Goal: Check status: Check status

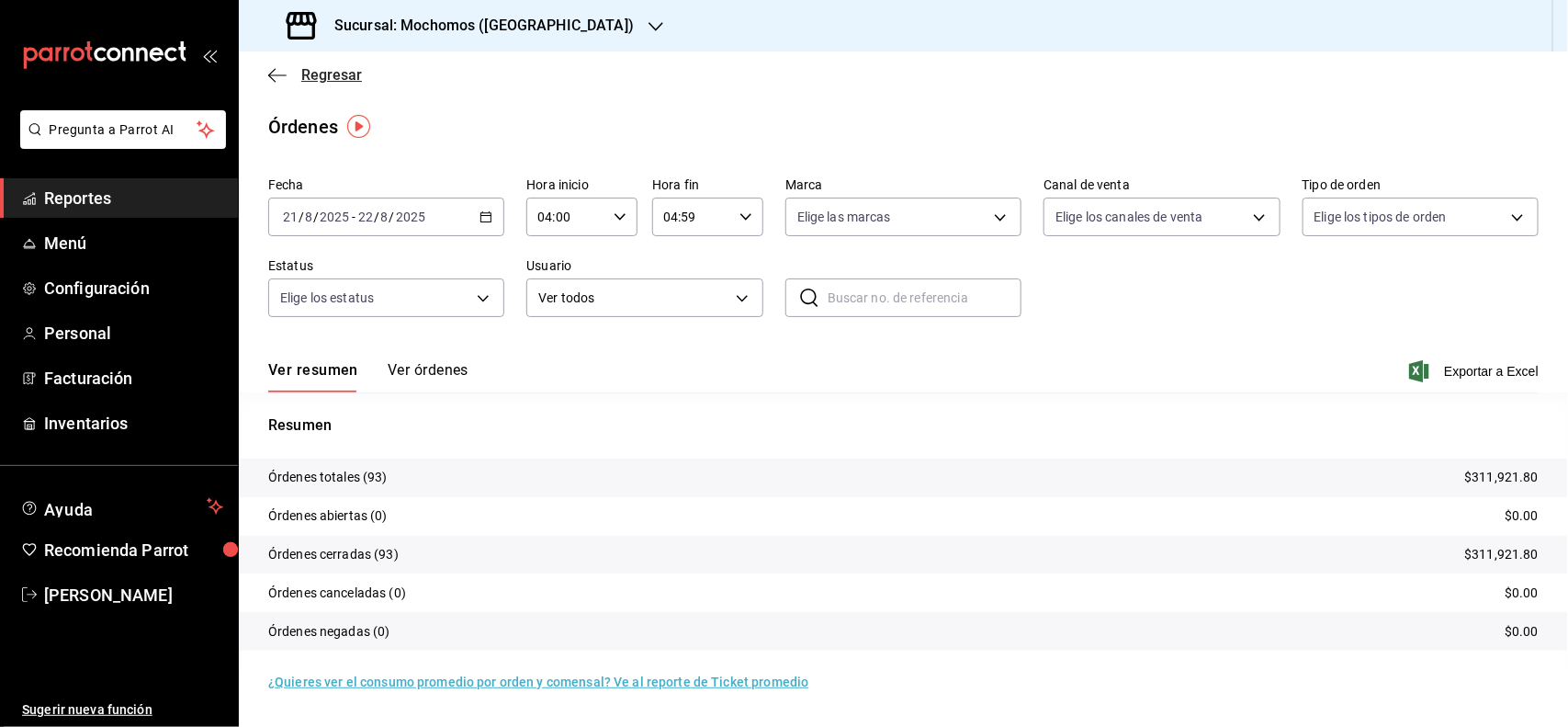
click at [314, 75] on span "Regresar" at bounding box center [332, 75] width 61 height 18
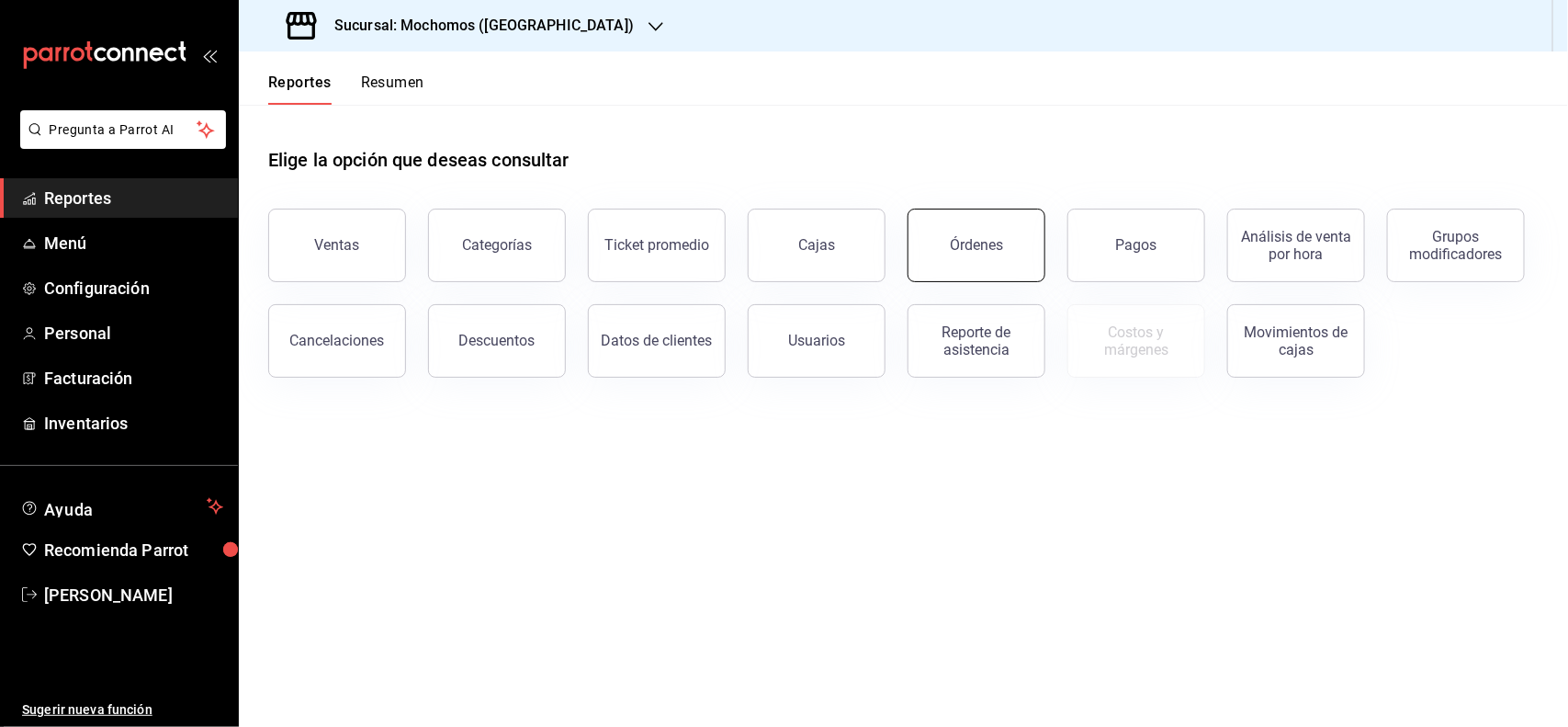
click at [940, 254] on button "Órdenes" at bounding box center [976, 245] width 137 height 74
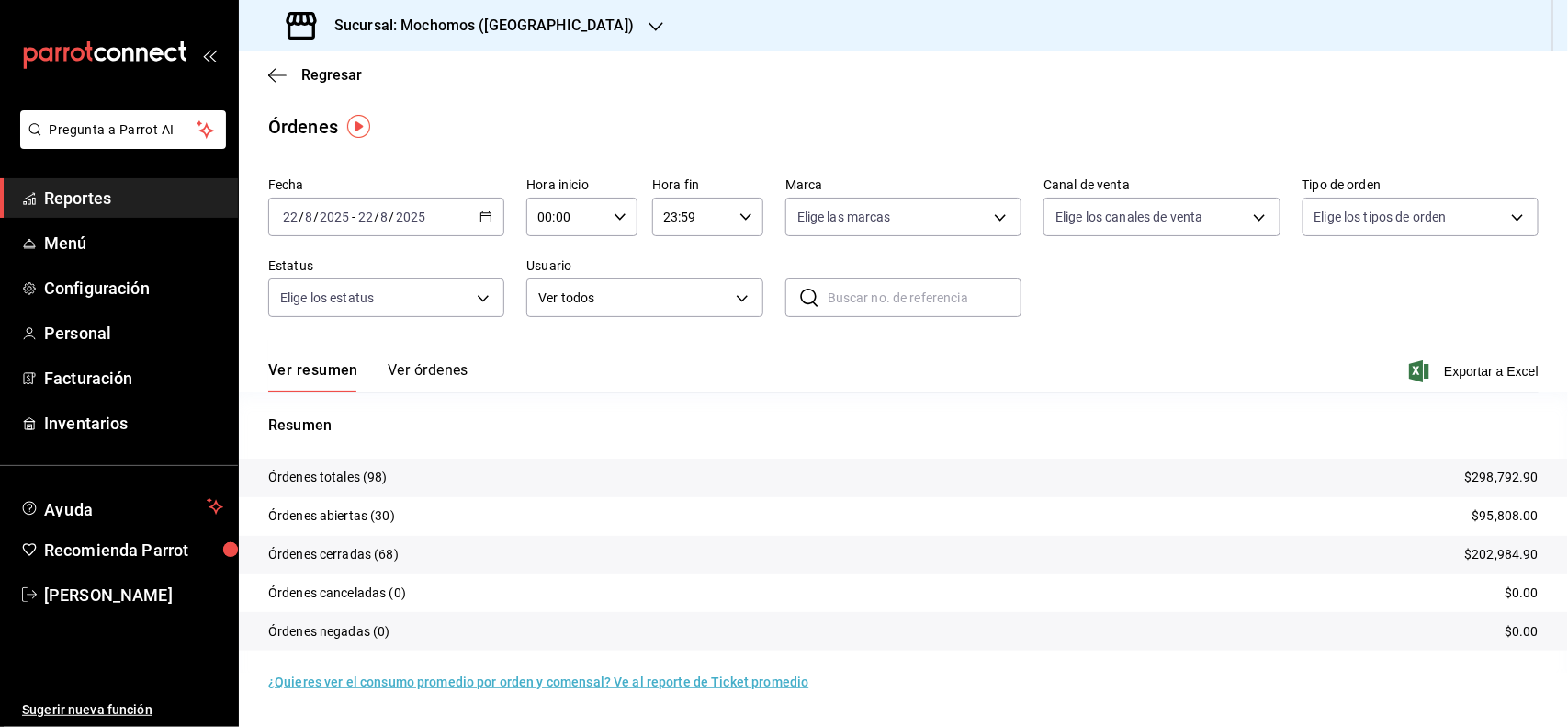
click at [484, 205] on div "[DATE] [DATE] - [DATE] [DATE]" at bounding box center [386, 217] width 236 height 39
click at [363, 483] on span "Rango de fechas" at bounding box center [355, 479] width 142 height 19
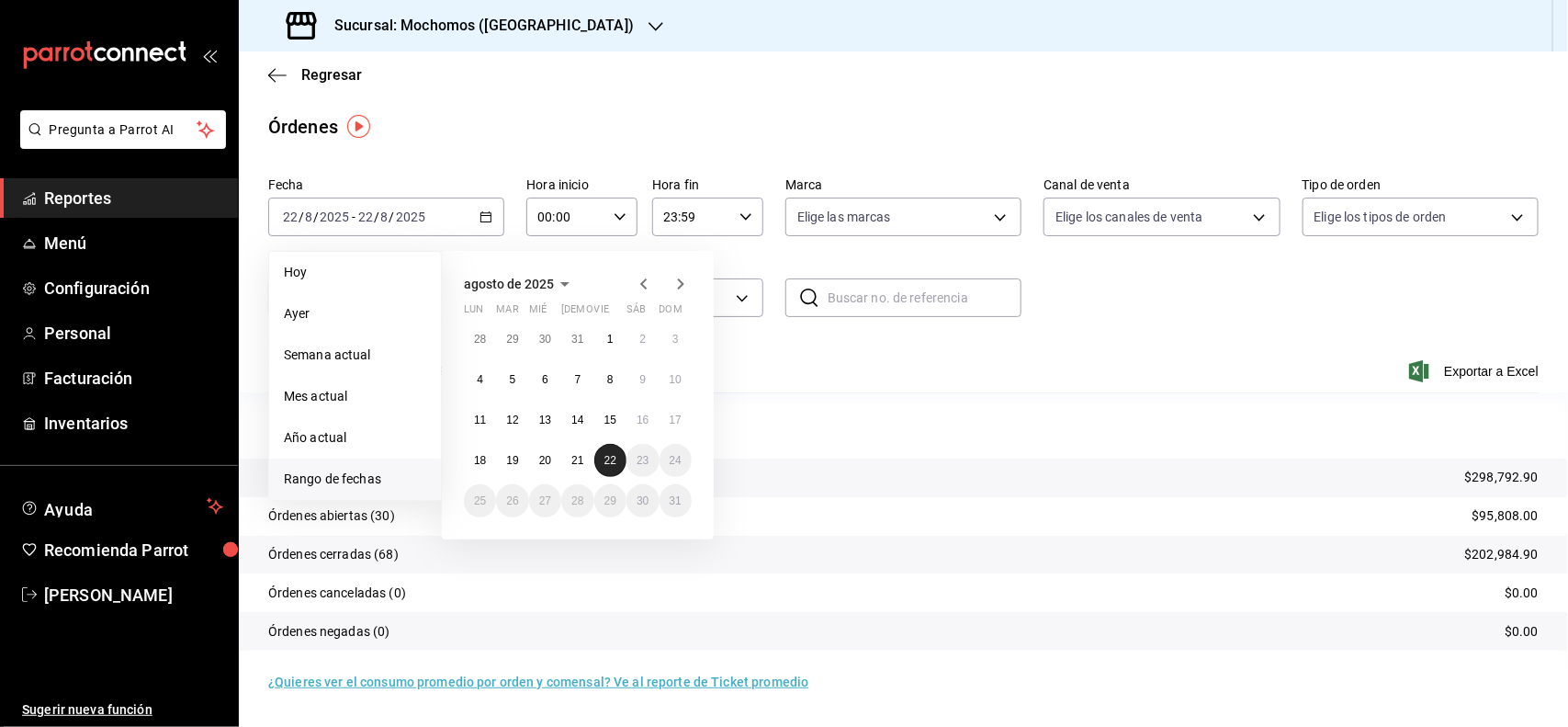
click at [604, 456] on abbr "22" at bounding box center [610, 460] width 12 height 13
click at [606, 456] on abbr "22" at bounding box center [610, 460] width 12 height 13
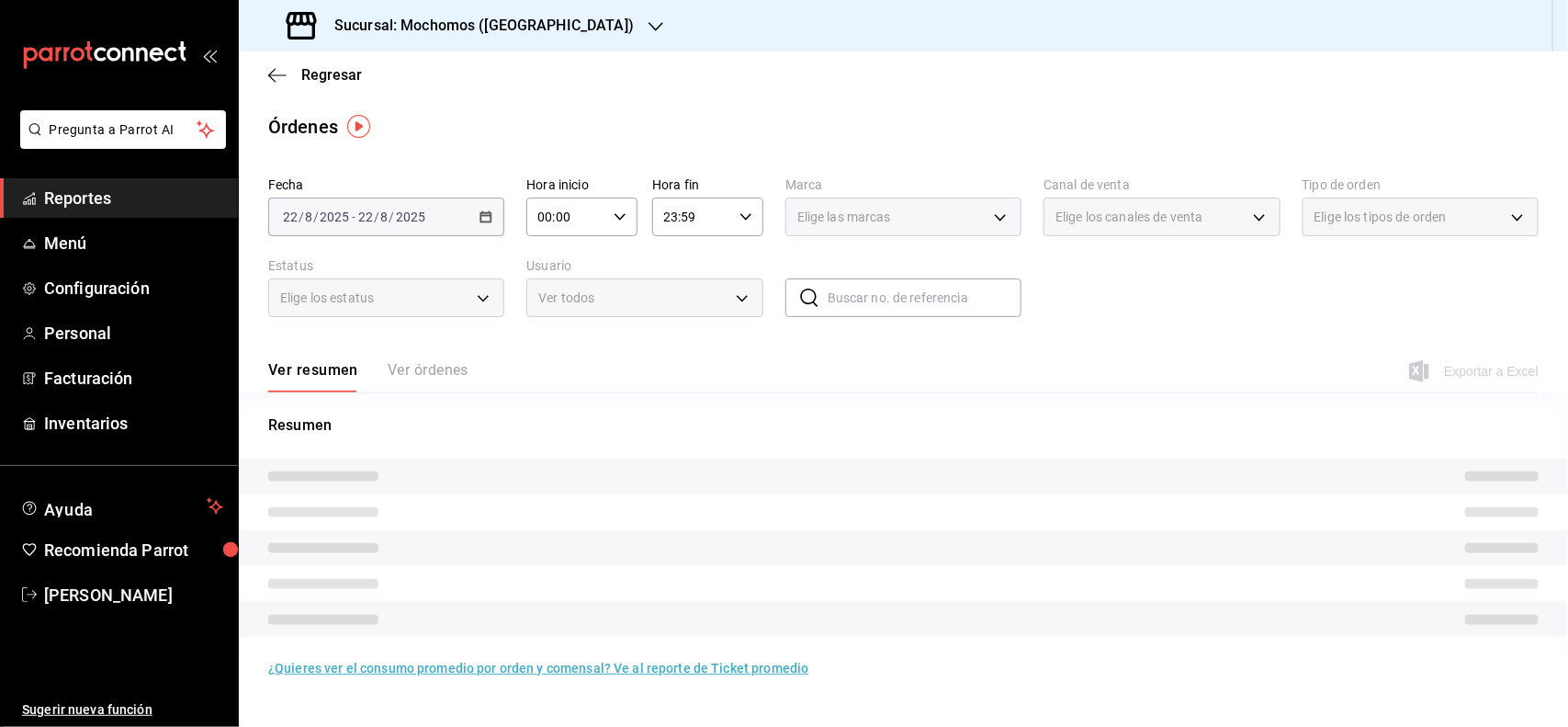
click at [617, 211] on icon "button" at bounding box center [620, 217] width 13 height 13
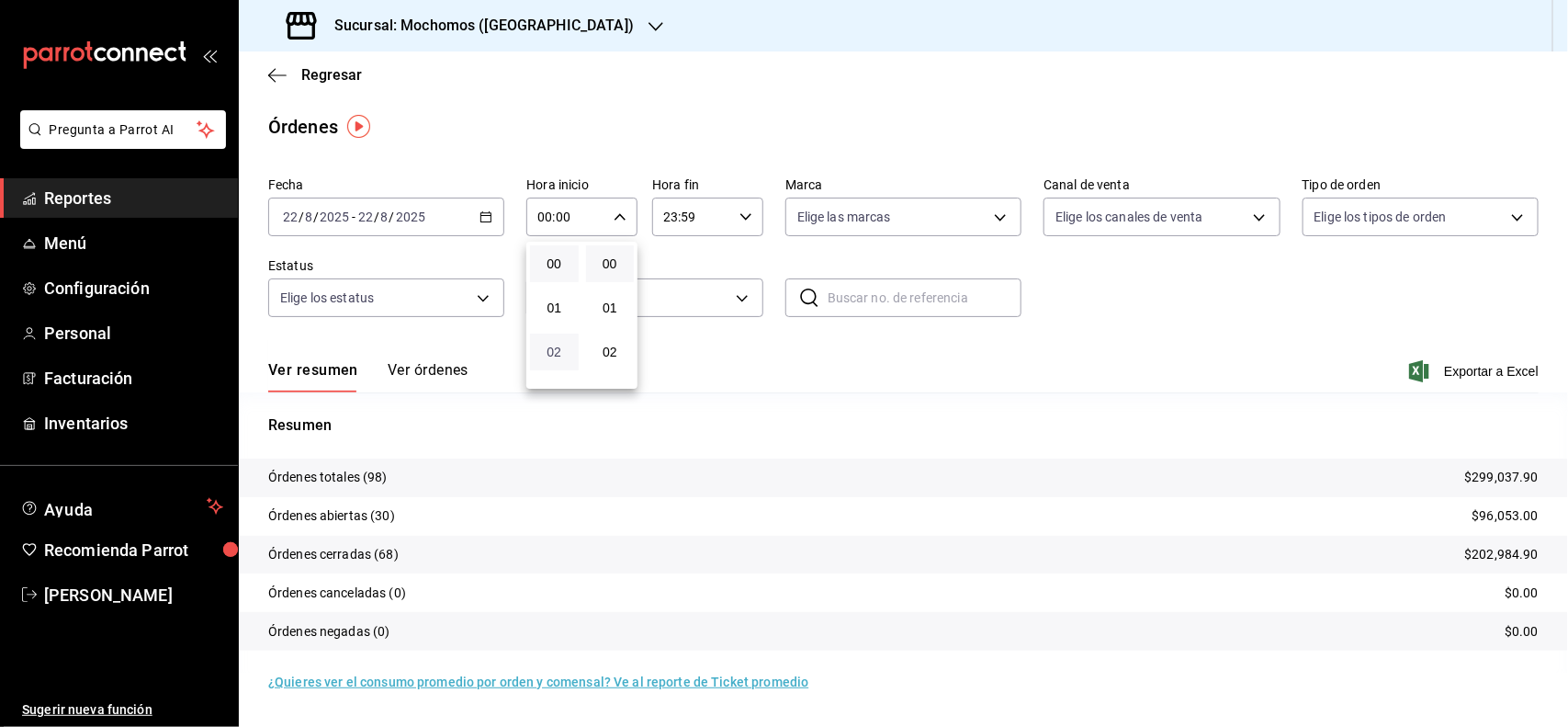
click at [550, 353] on span "02" at bounding box center [554, 352] width 27 height 15
type input "02:00"
click at [575, 138] on div at bounding box center [784, 364] width 1568 height 727
click at [107, 185] on span "Reportes" at bounding box center [134, 197] width 179 height 25
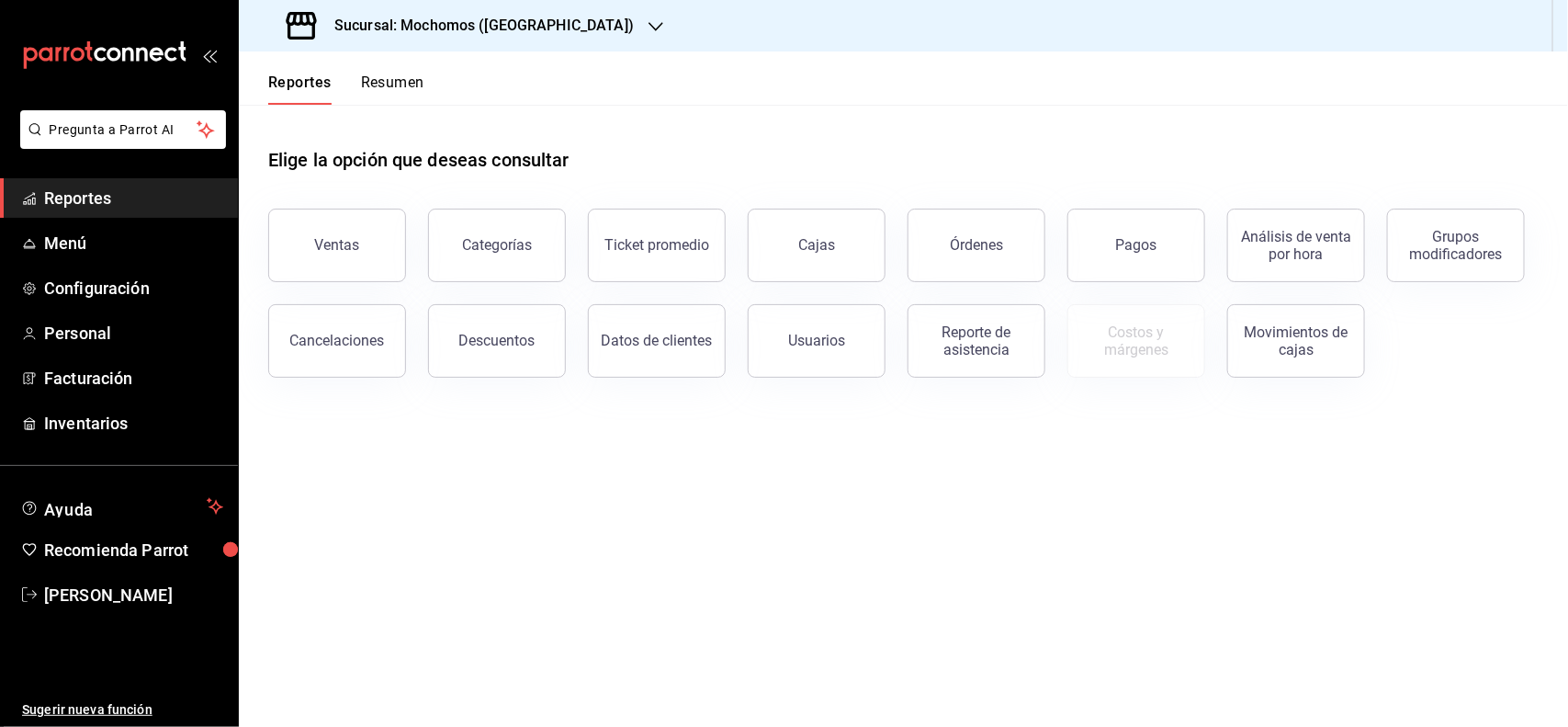
drag, startPoint x: 1190, startPoint y: 254, endPoint x: 1177, endPoint y: 254, distance: 13.0
click at [1182, 254] on button "Pagos" at bounding box center [1135, 245] width 137 height 74
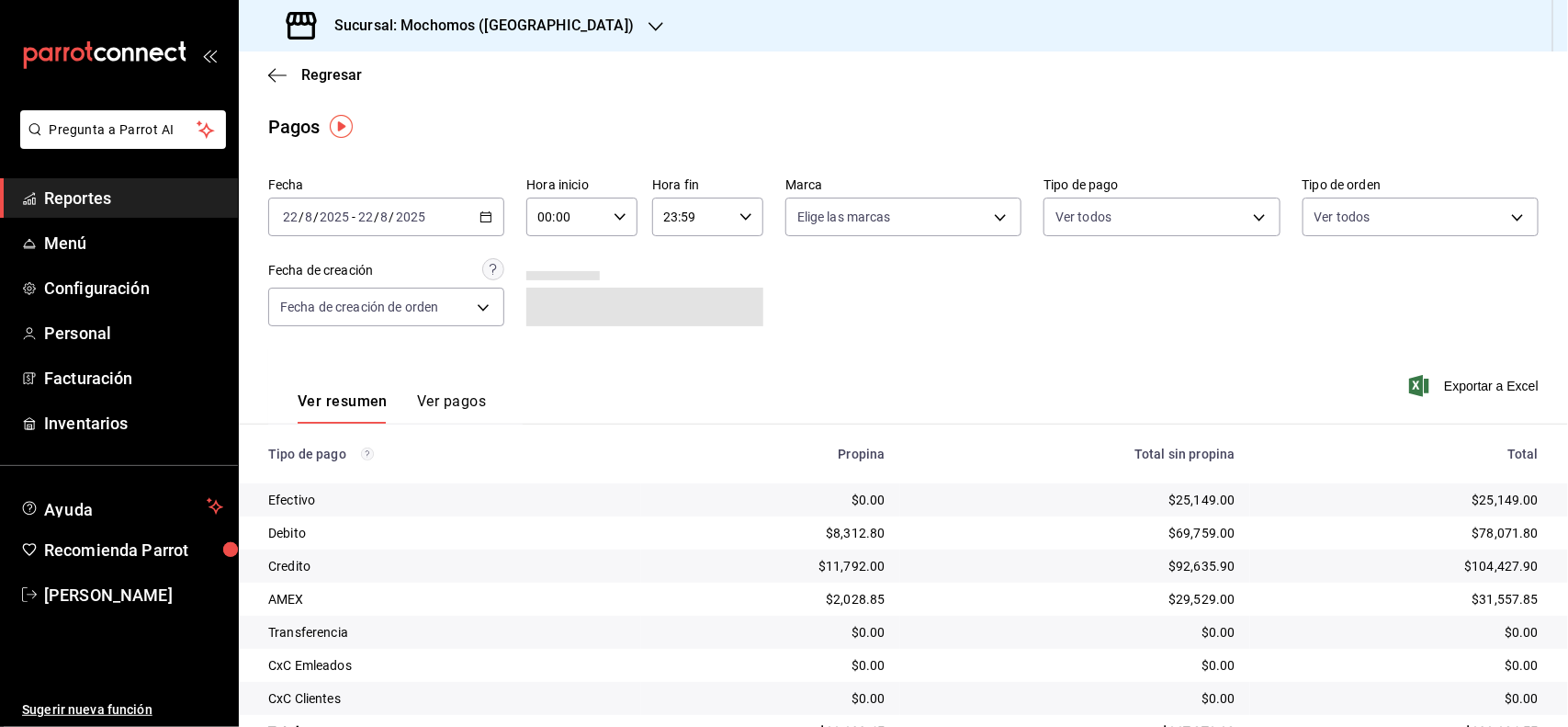
click at [616, 211] on icon "button" at bounding box center [620, 217] width 13 height 13
click at [545, 308] on button "04" at bounding box center [552, 326] width 48 height 37
type input "04:00"
drag, startPoint x: 1562, startPoint y: 533, endPoint x: 1567, endPoint y: 602, distance: 69.2
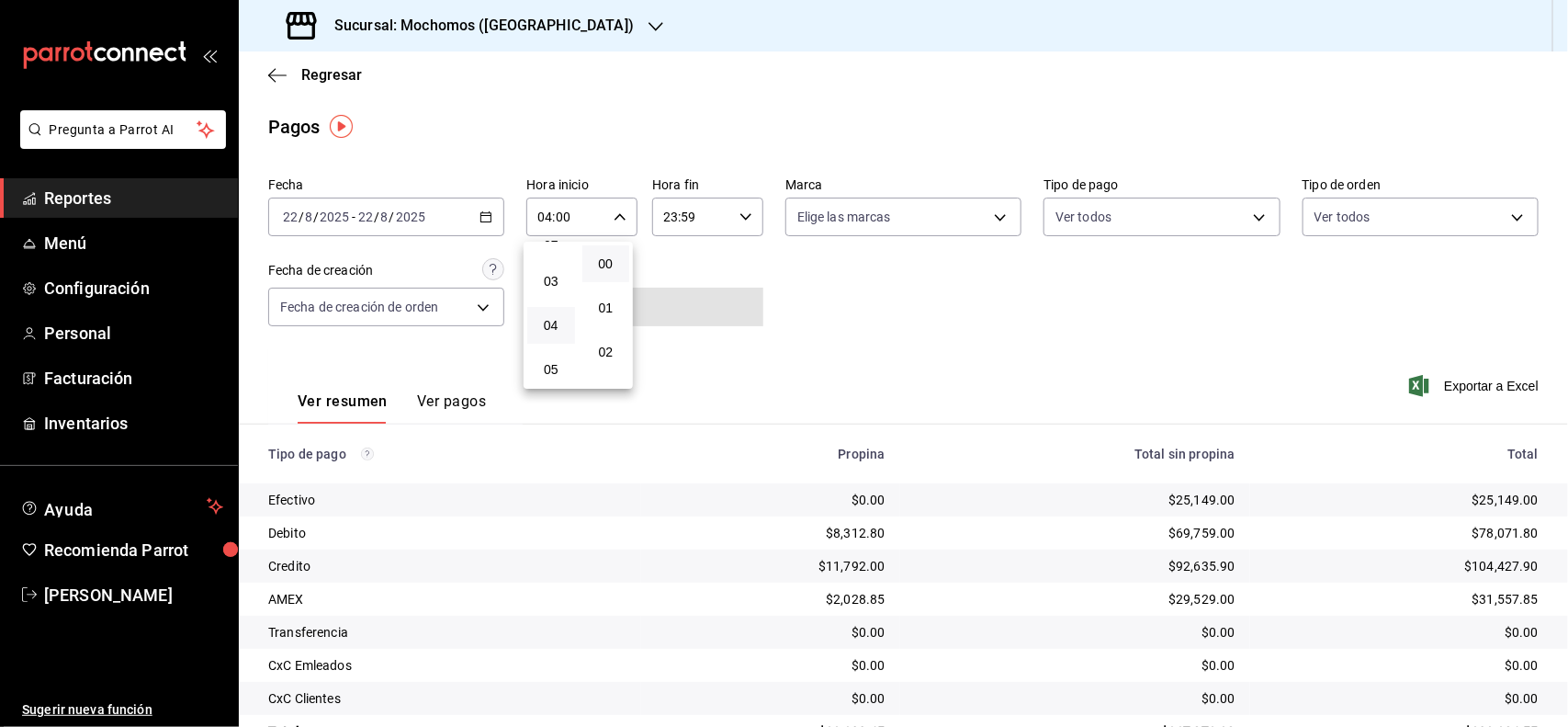
click at [1567, 615] on div at bounding box center [784, 364] width 1568 height 727
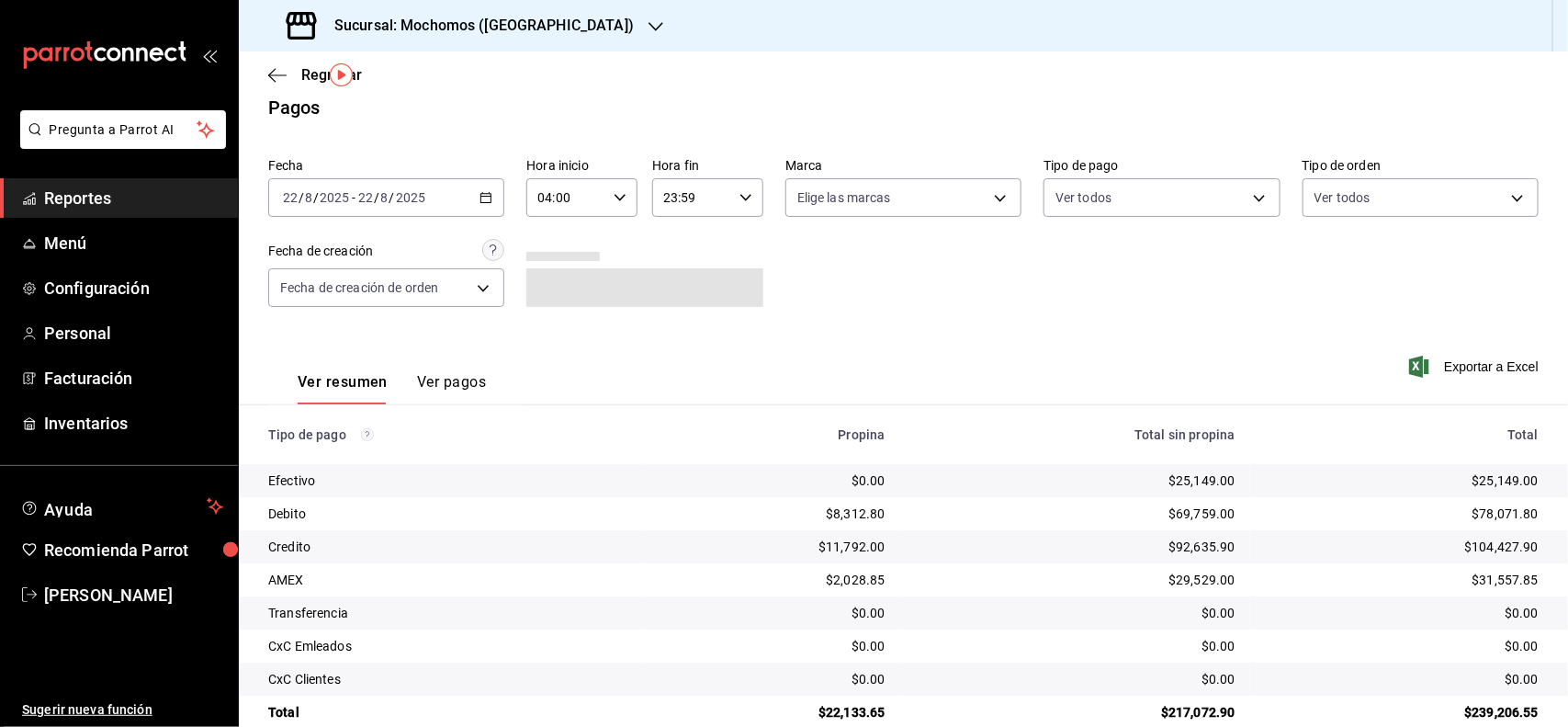
scroll to position [52, 0]
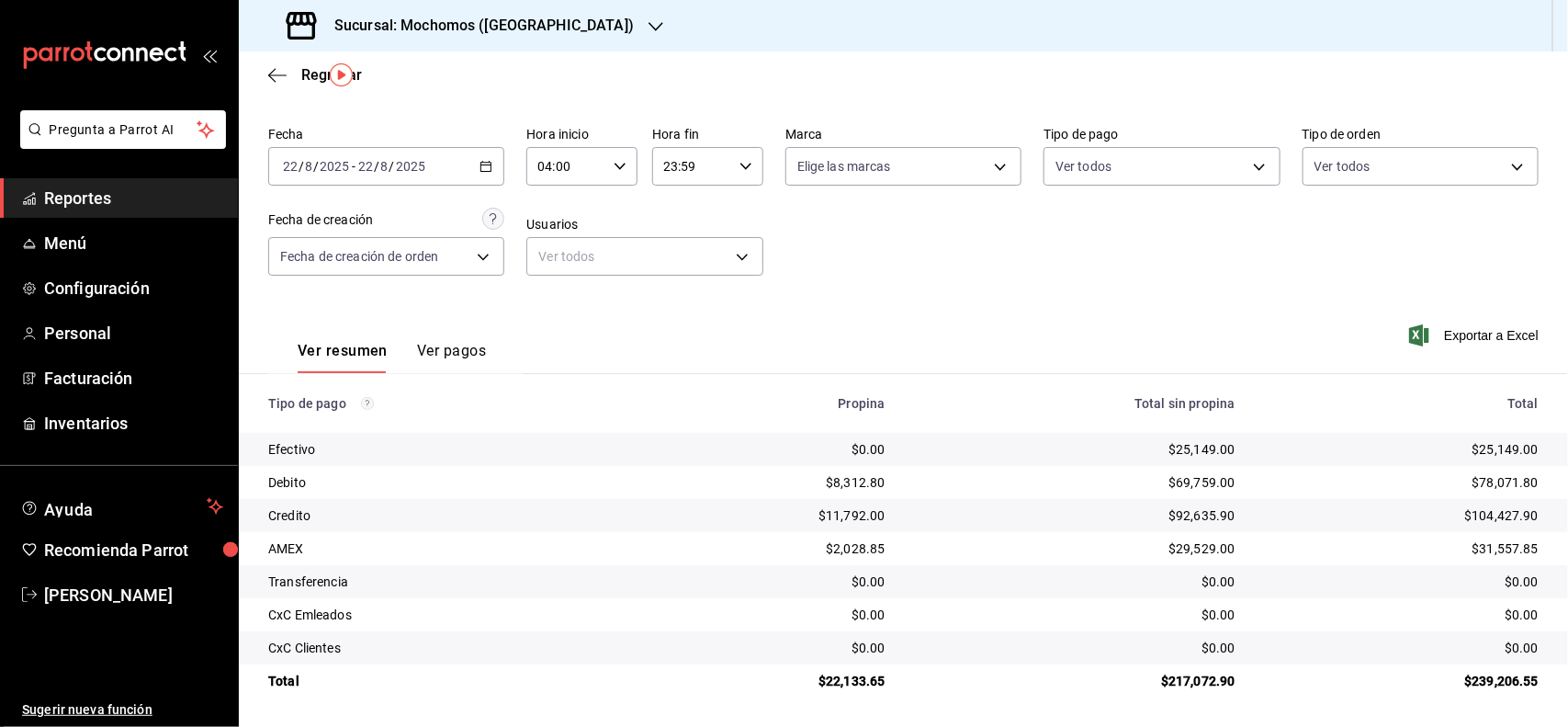
click at [113, 204] on span "Reportes" at bounding box center [134, 197] width 179 height 25
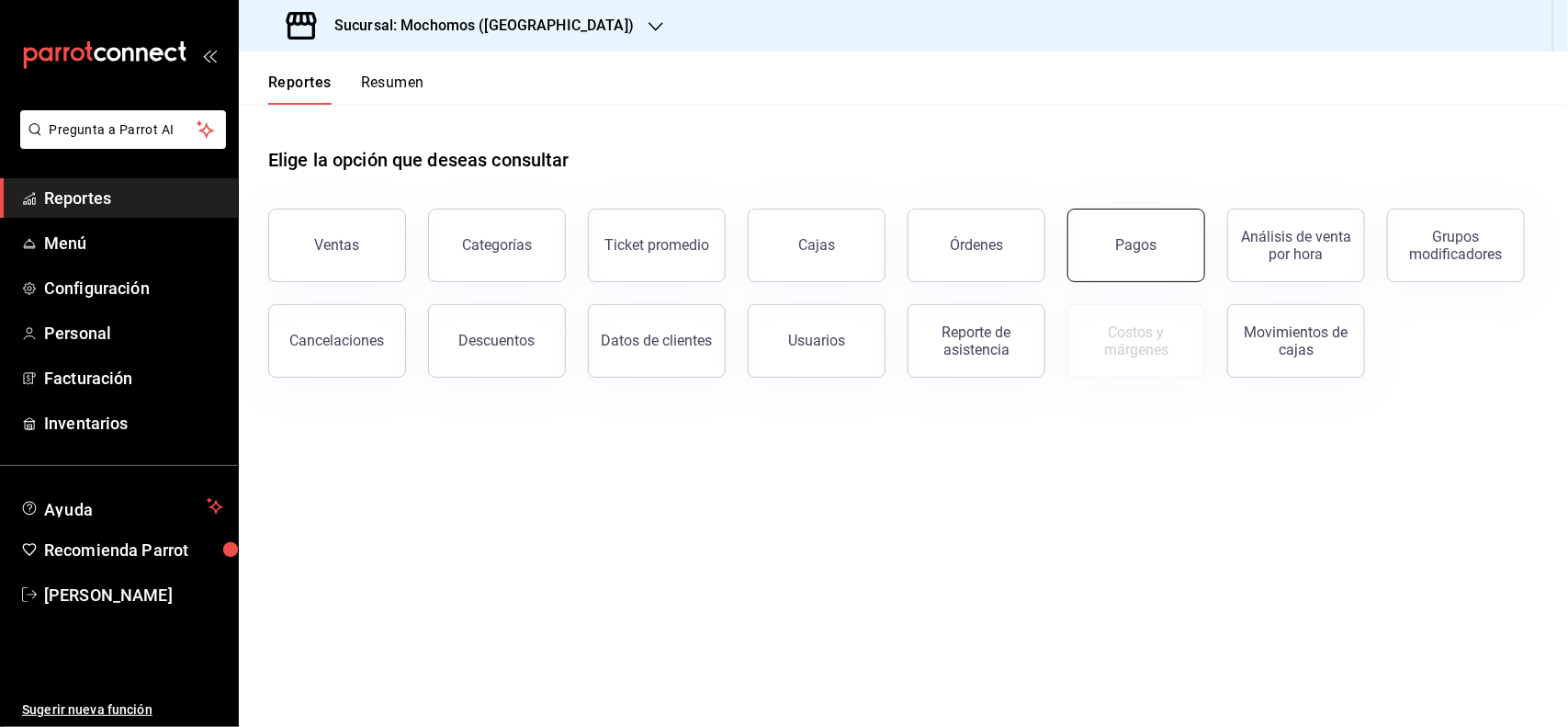
click at [1127, 257] on button "Pagos" at bounding box center [1135, 245] width 137 height 74
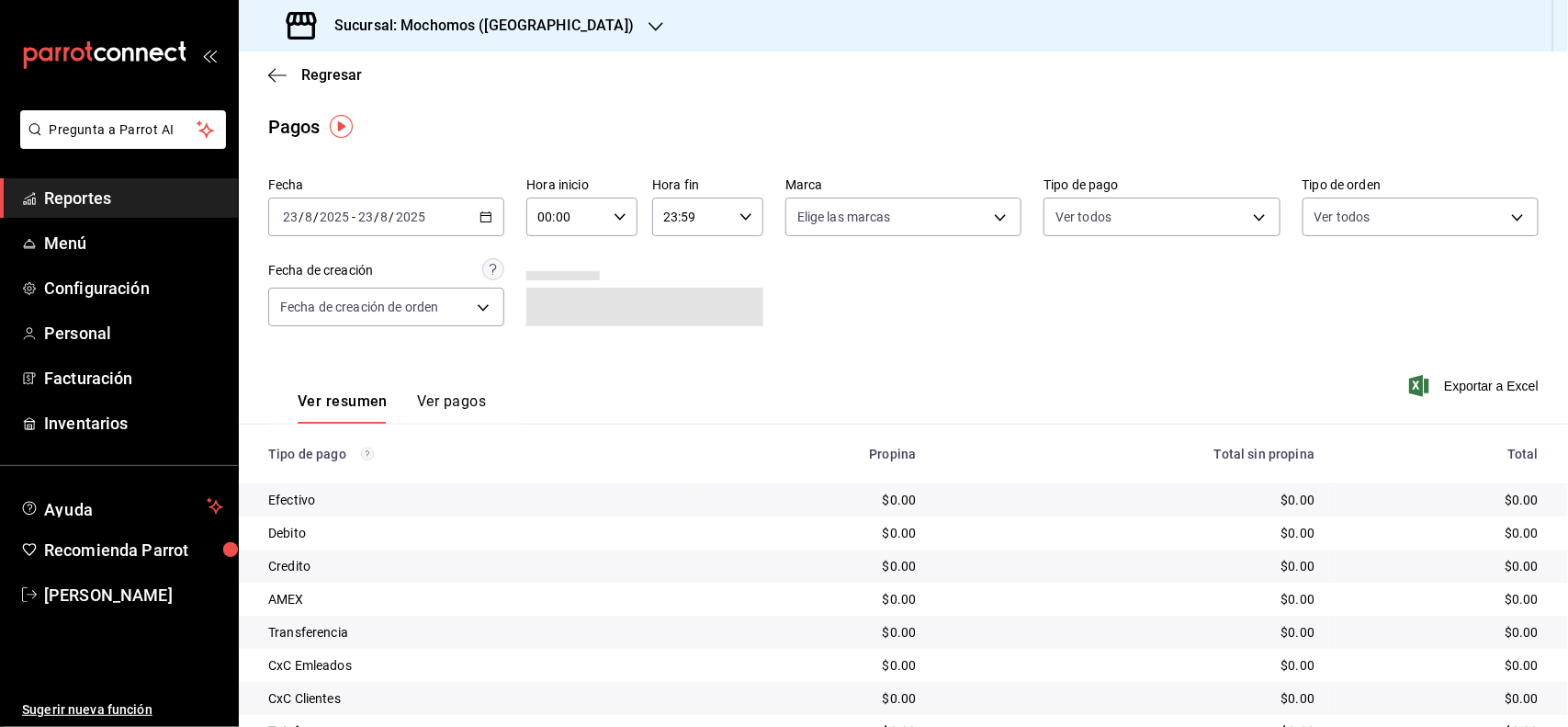
click at [483, 207] on div "[DATE] [DATE] - [DATE] [DATE]" at bounding box center [386, 217] width 236 height 39
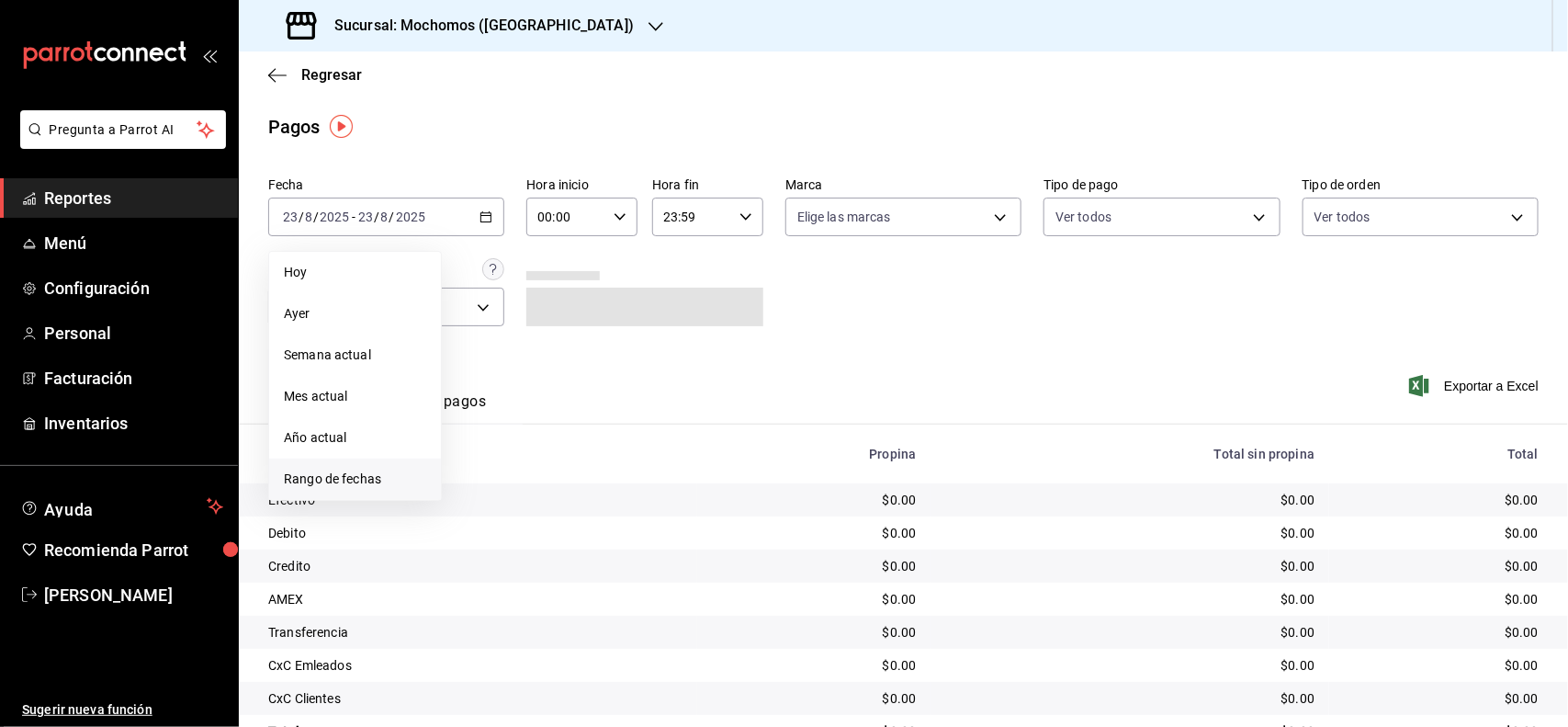
click at [322, 483] on span "Rango de fechas" at bounding box center [355, 479] width 142 height 19
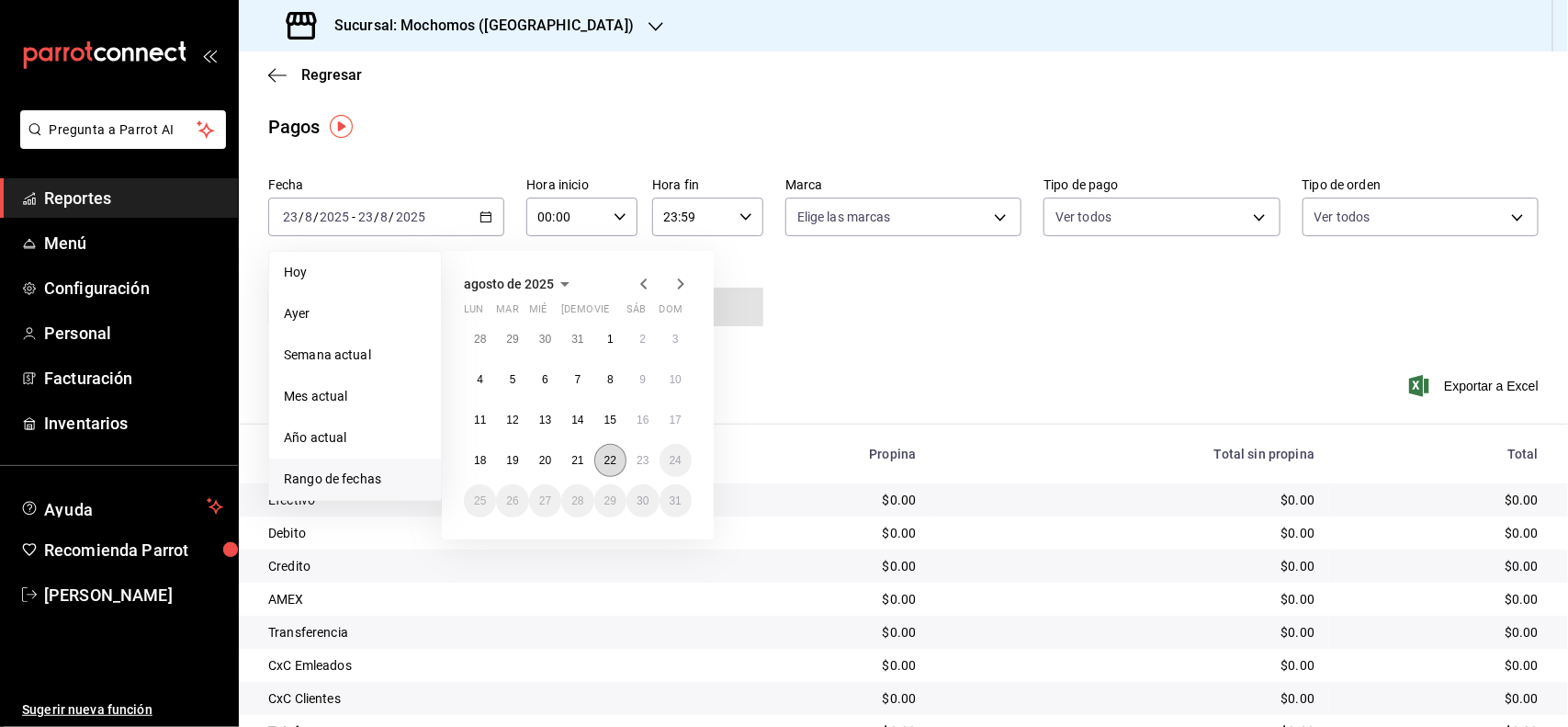
click at [615, 460] on abbr "22" at bounding box center [610, 460] width 12 height 13
click at [636, 460] on abbr "23" at bounding box center [642, 460] width 12 height 13
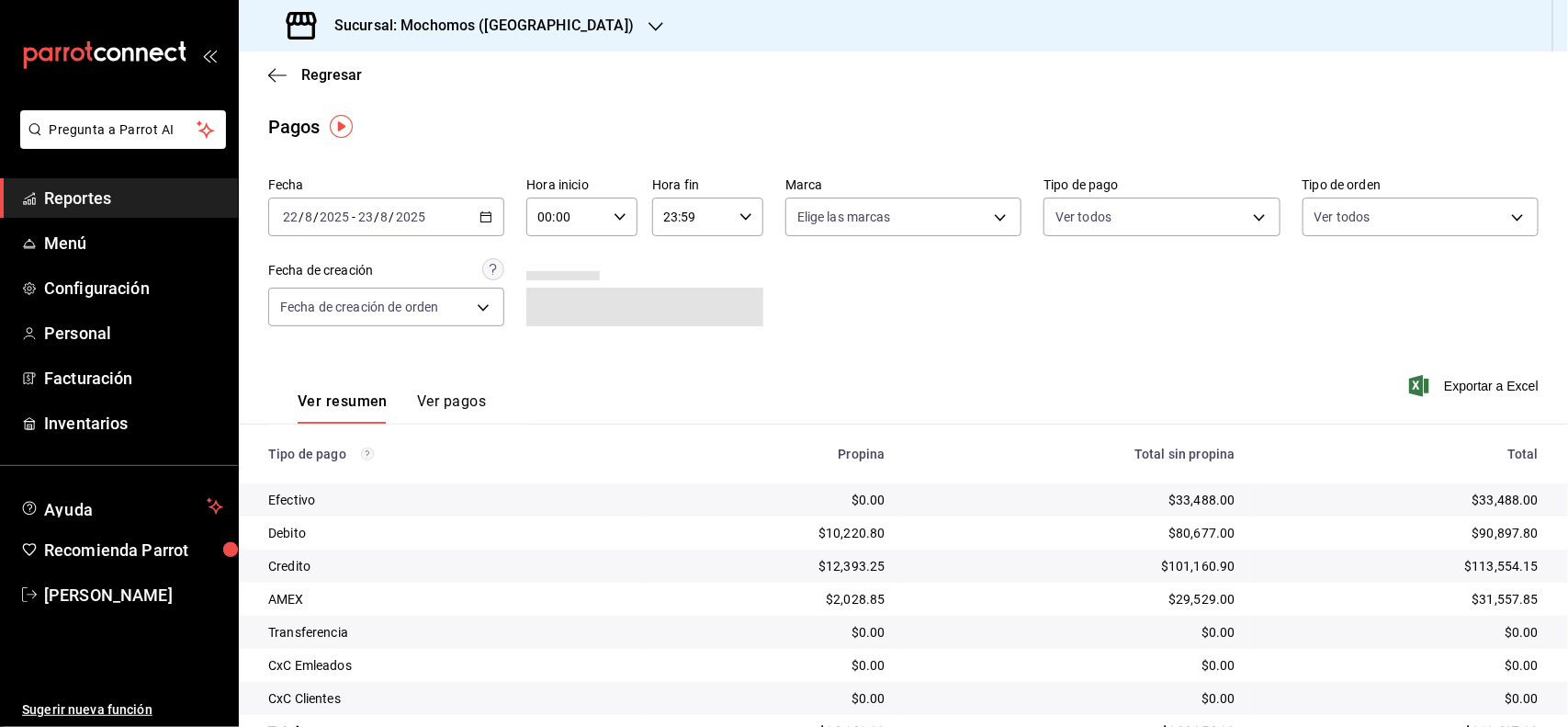
click at [613, 212] on icon "button" at bounding box center [620, 217] width 13 height 13
click at [548, 328] on span "04" at bounding box center [552, 326] width 26 height 15
type input "04:00"
click at [1562, 503] on div at bounding box center [784, 364] width 1568 height 727
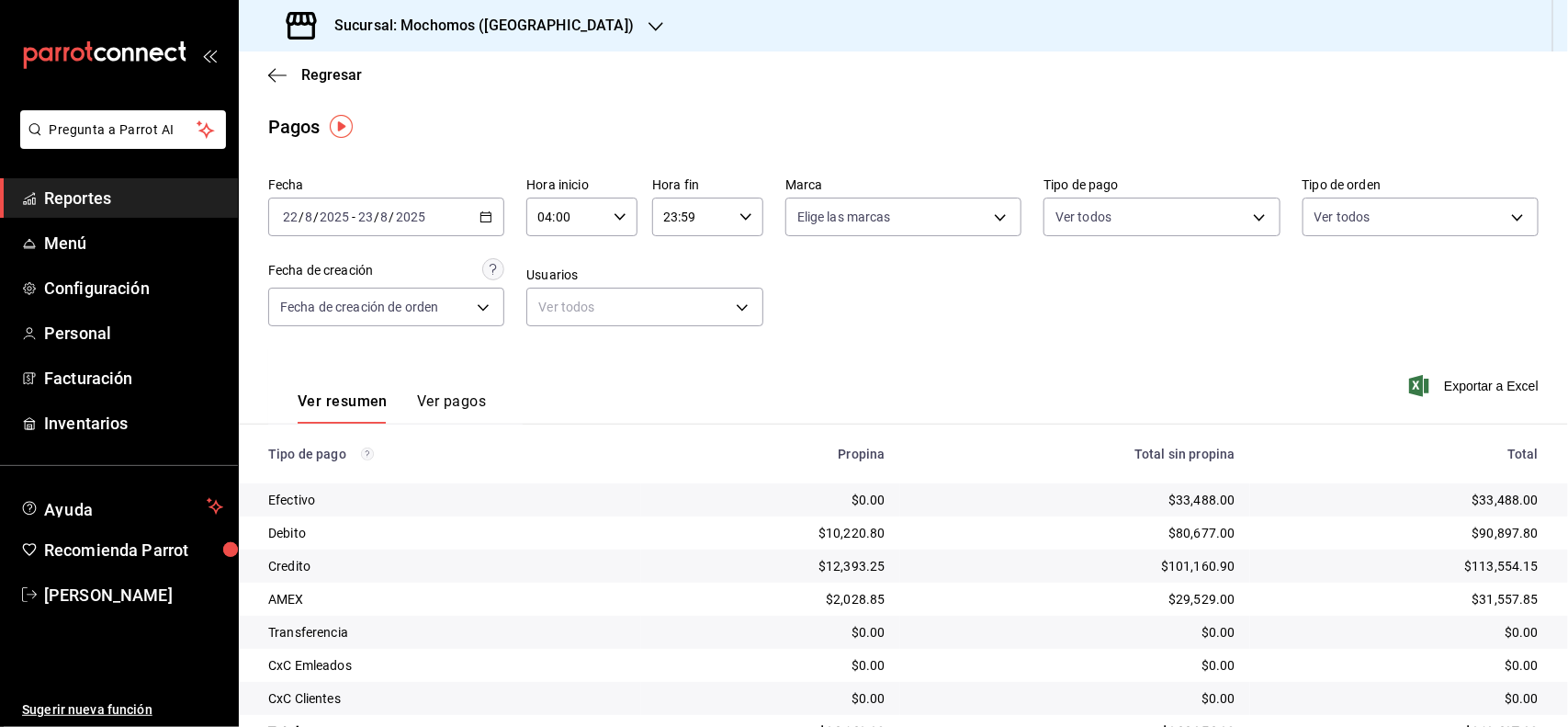
scroll to position [52, 0]
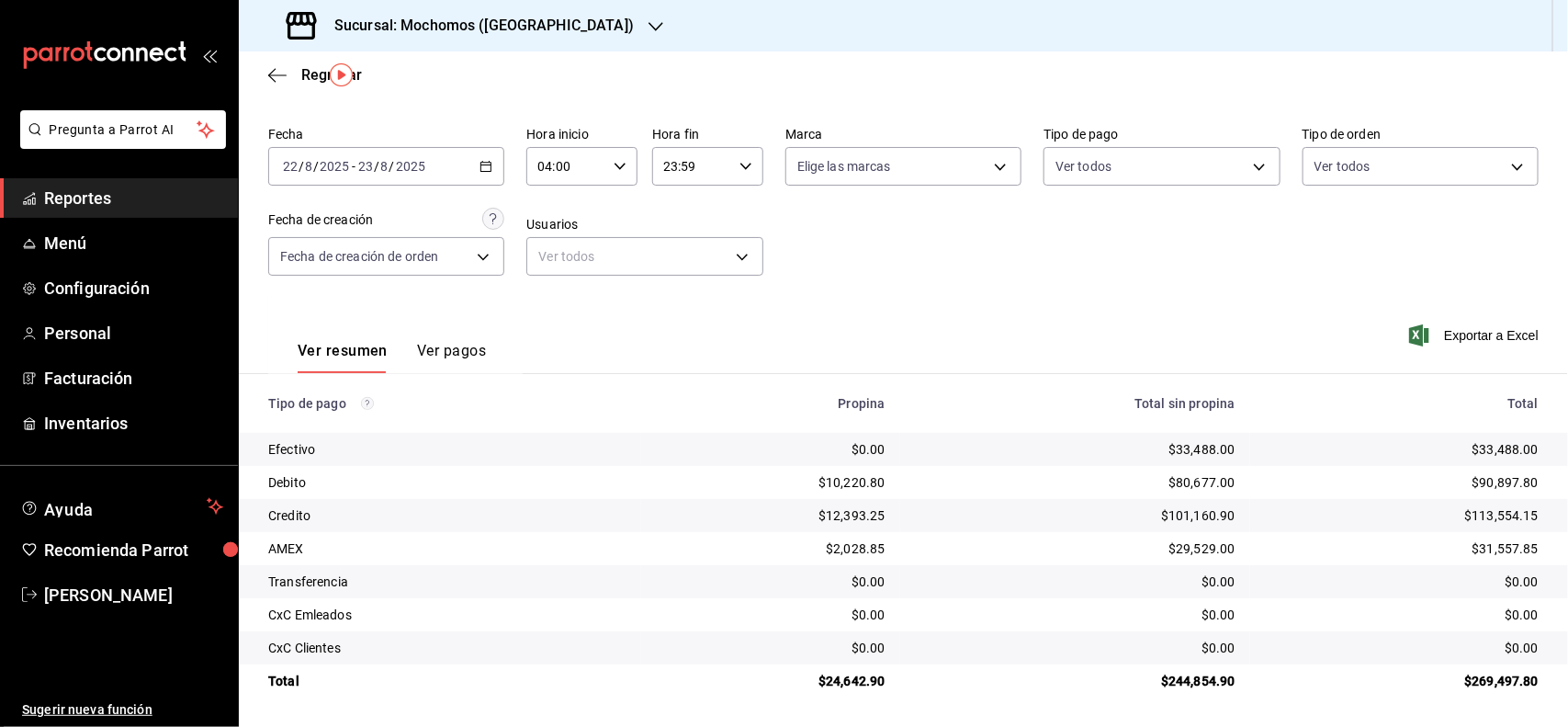
click at [67, 193] on span "Reportes" at bounding box center [134, 197] width 179 height 25
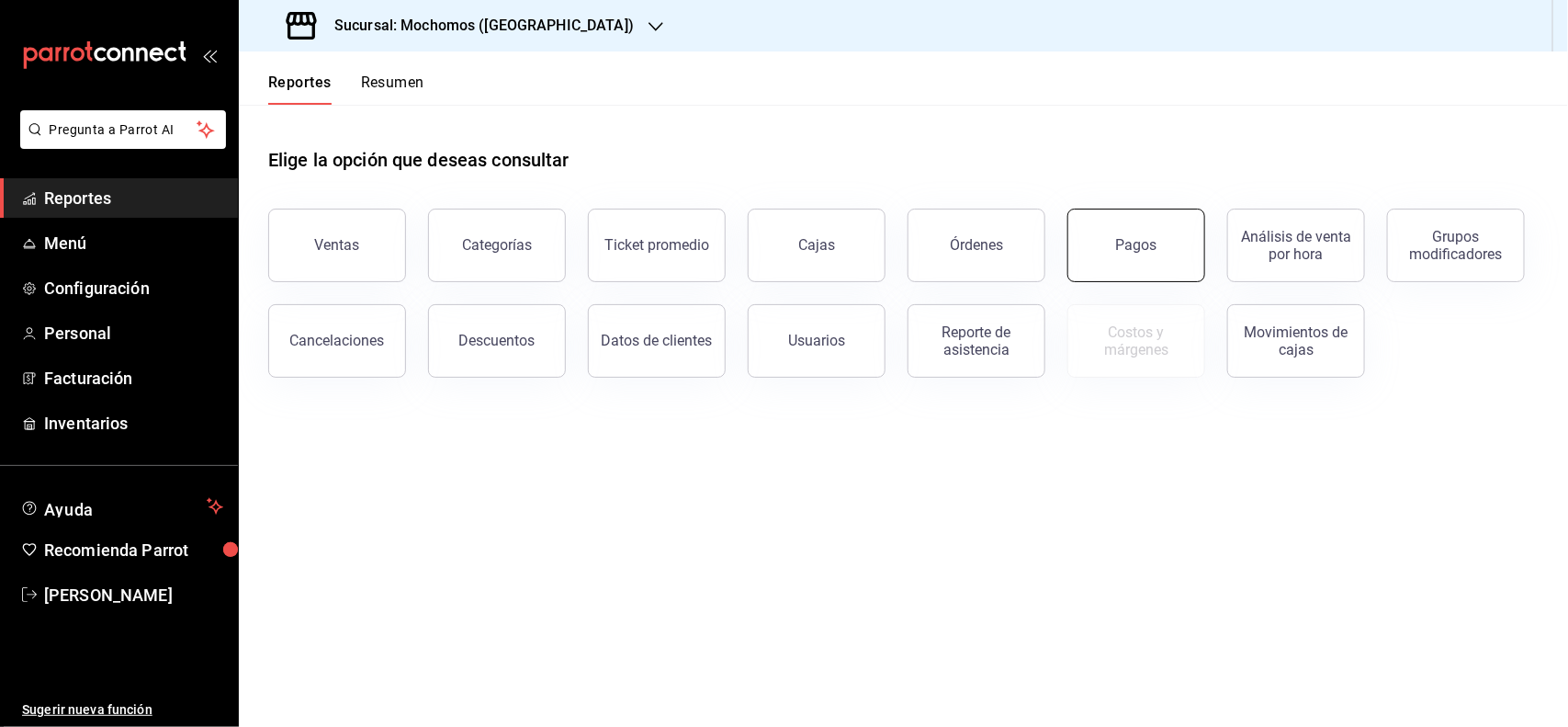
click at [1102, 258] on button "Pagos" at bounding box center [1135, 245] width 137 height 74
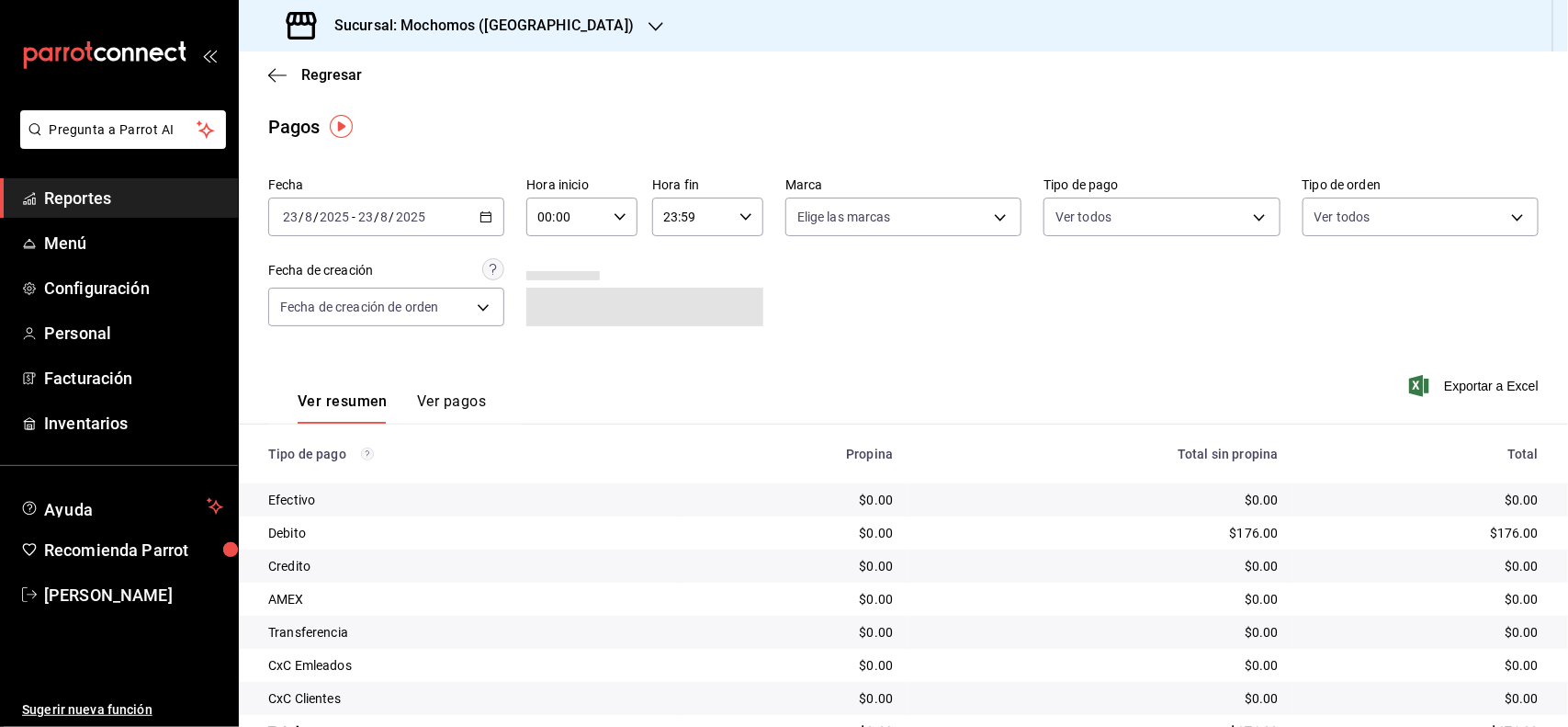
click at [620, 210] on icon "button" at bounding box center [620, 217] width 13 height 13
click at [552, 327] on span "04" at bounding box center [552, 326] width 26 height 15
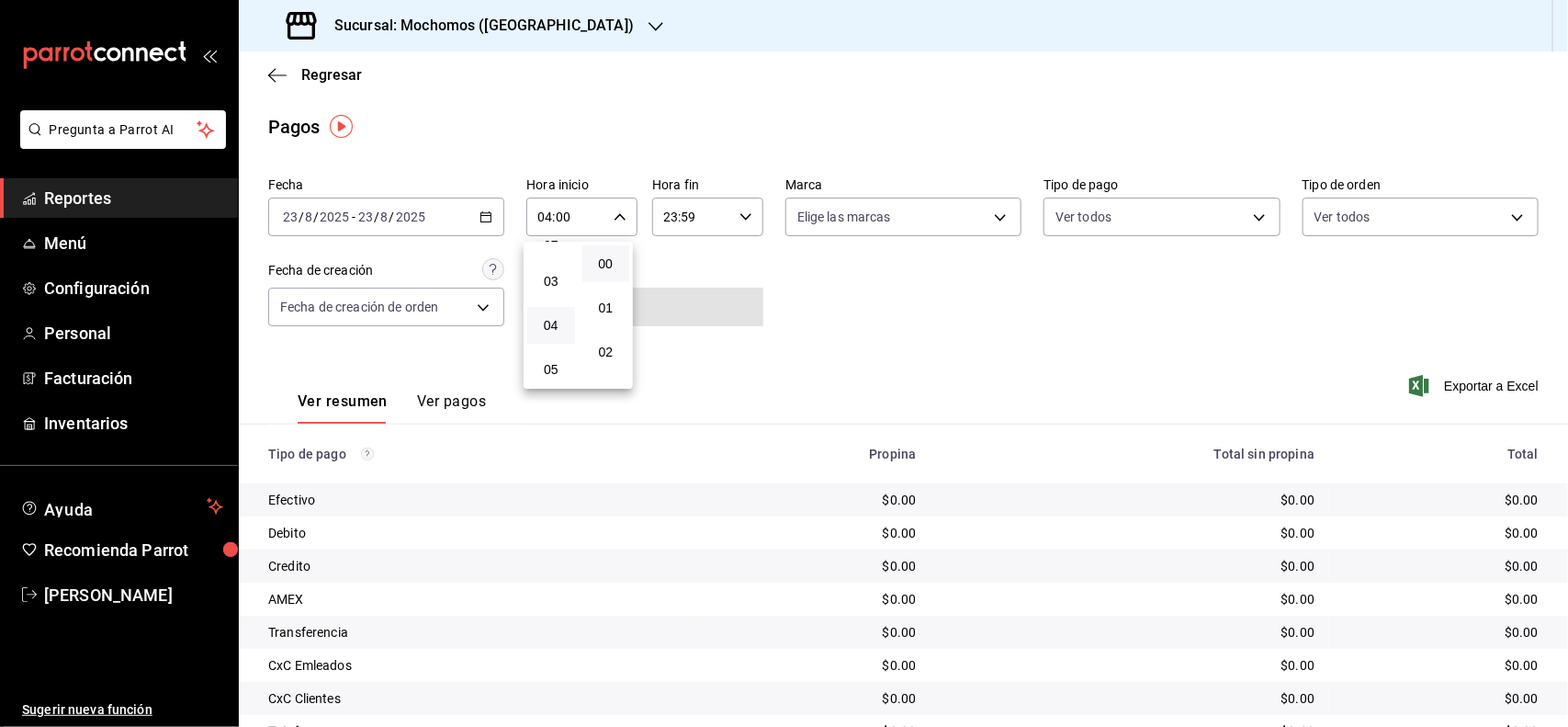
click at [478, 214] on div at bounding box center [784, 364] width 1568 height 727
click at [481, 222] on icon "button" at bounding box center [486, 217] width 13 height 13
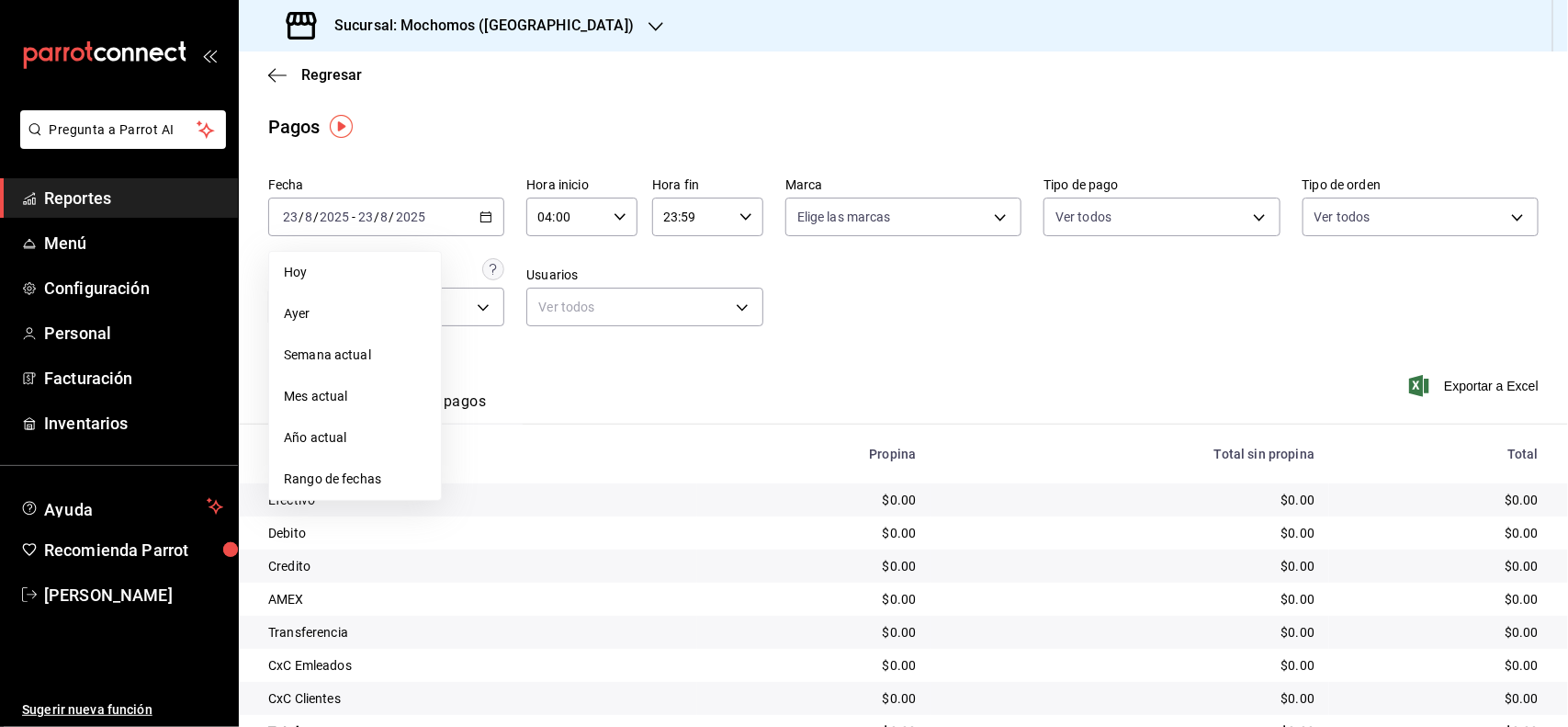
click at [345, 465] on li "Rango de fechas" at bounding box center [355, 479] width 172 height 42
click at [594, 460] on button "22" at bounding box center [610, 460] width 32 height 33
click at [640, 454] on abbr "23" at bounding box center [642, 460] width 12 height 13
type input "00:00"
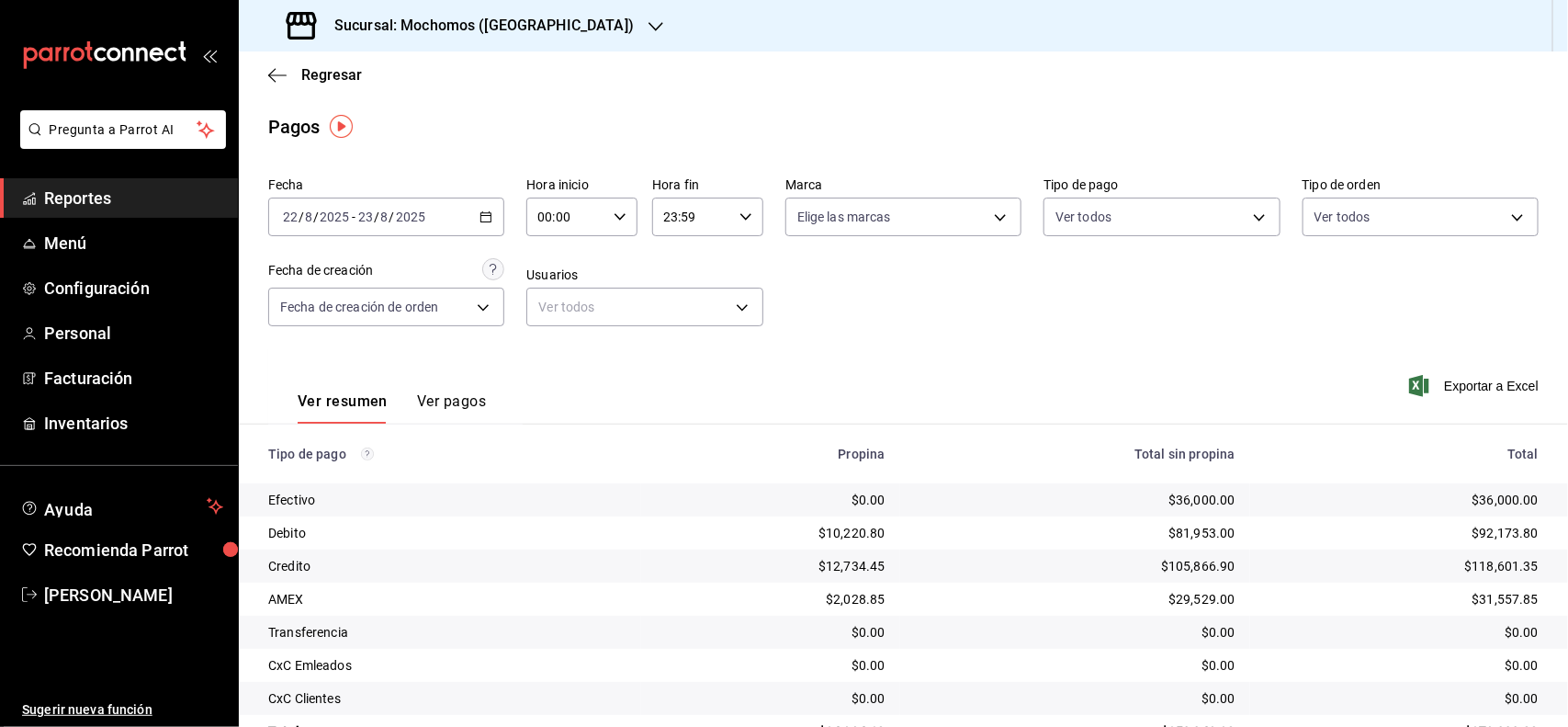
scroll to position [52, 0]
